Goal: Communication & Community: Answer question/provide support

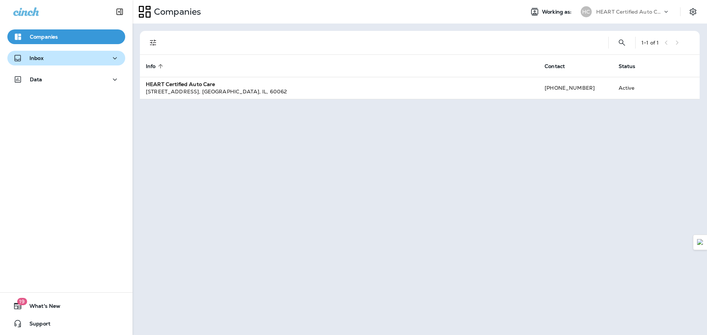
click at [77, 59] on div "Inbox" at bounding box center [66, 58] width 106 height 9
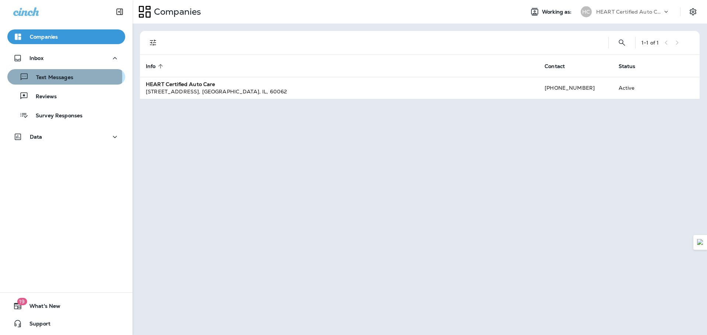
click at [56, 78] on p "Text Messages" at bounding box center [51, 77] width 45 height 7
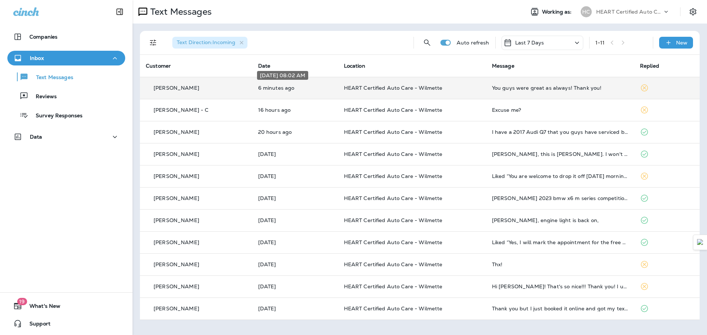
click at [282, 89] on p "6 minutes ago" at bounding box center [295, 88] width 74 height 6
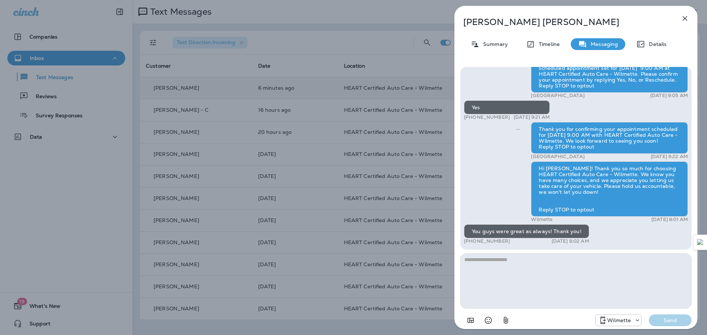
click at [690, 20] on button "button" at bounding box center [684, 18] width 15 height 15
